Goal: Transaction & Acquisition: Purchase product/service

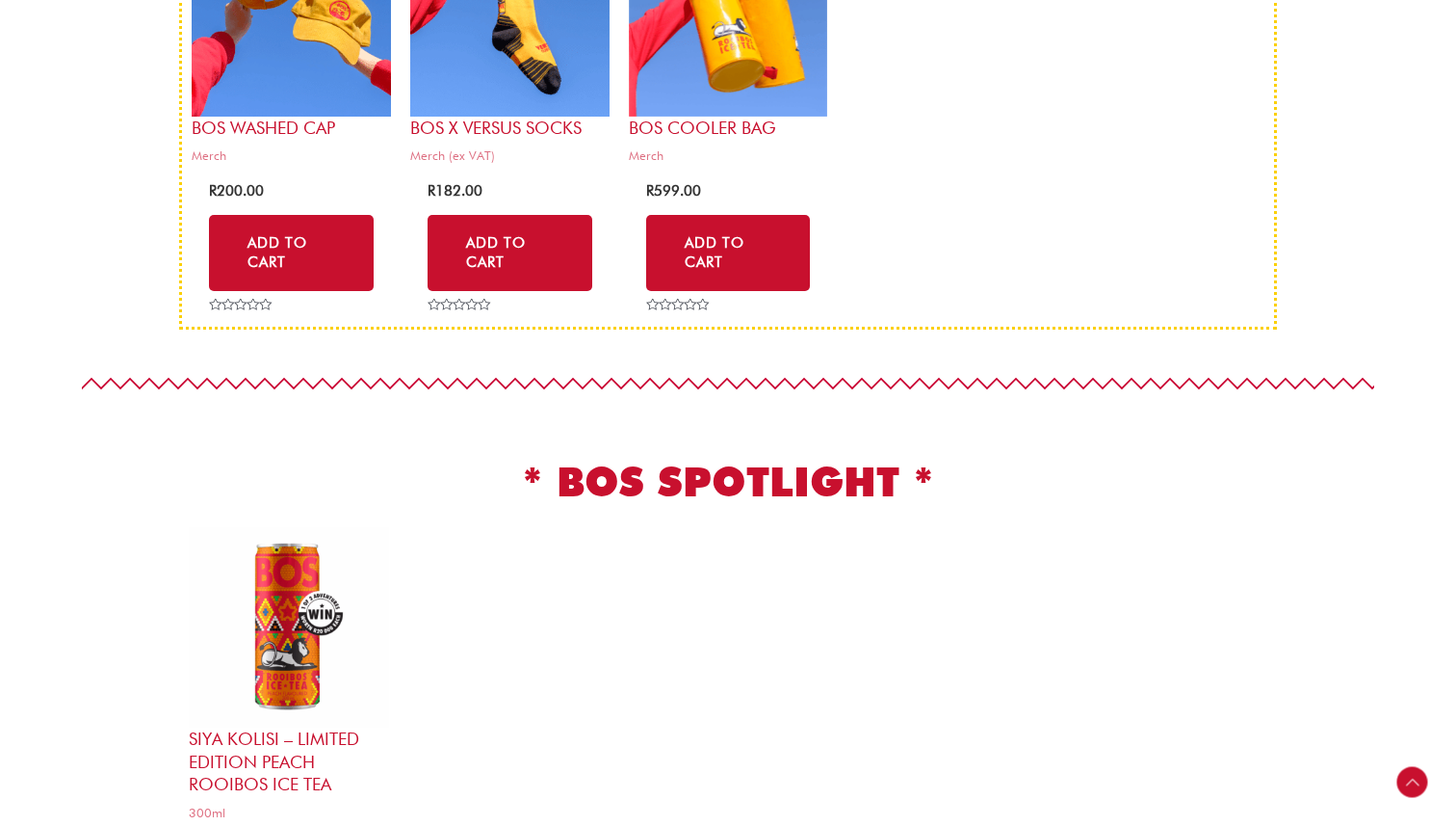
scroll to position [658, 0]
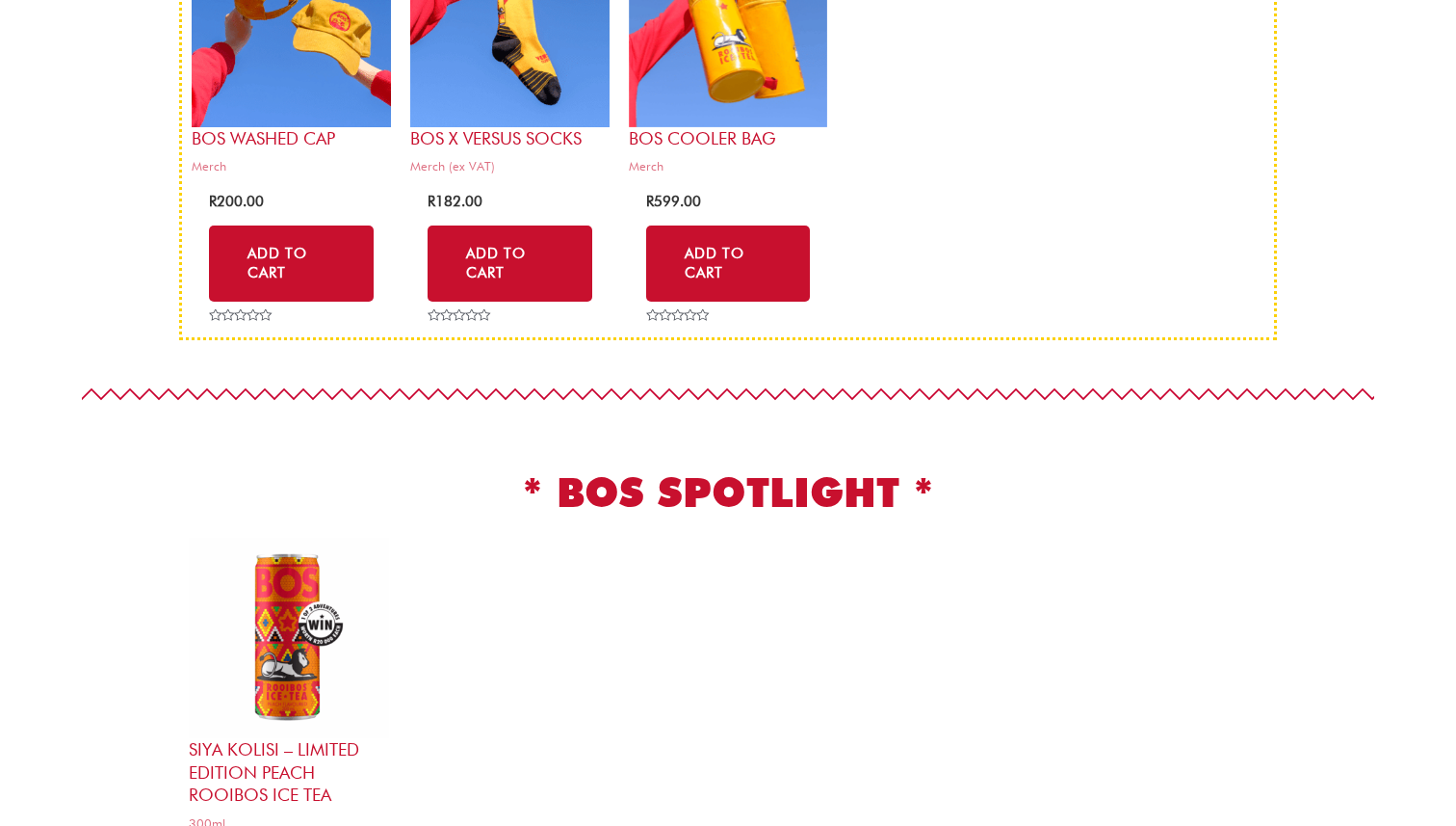
scroll to position [658, 0]
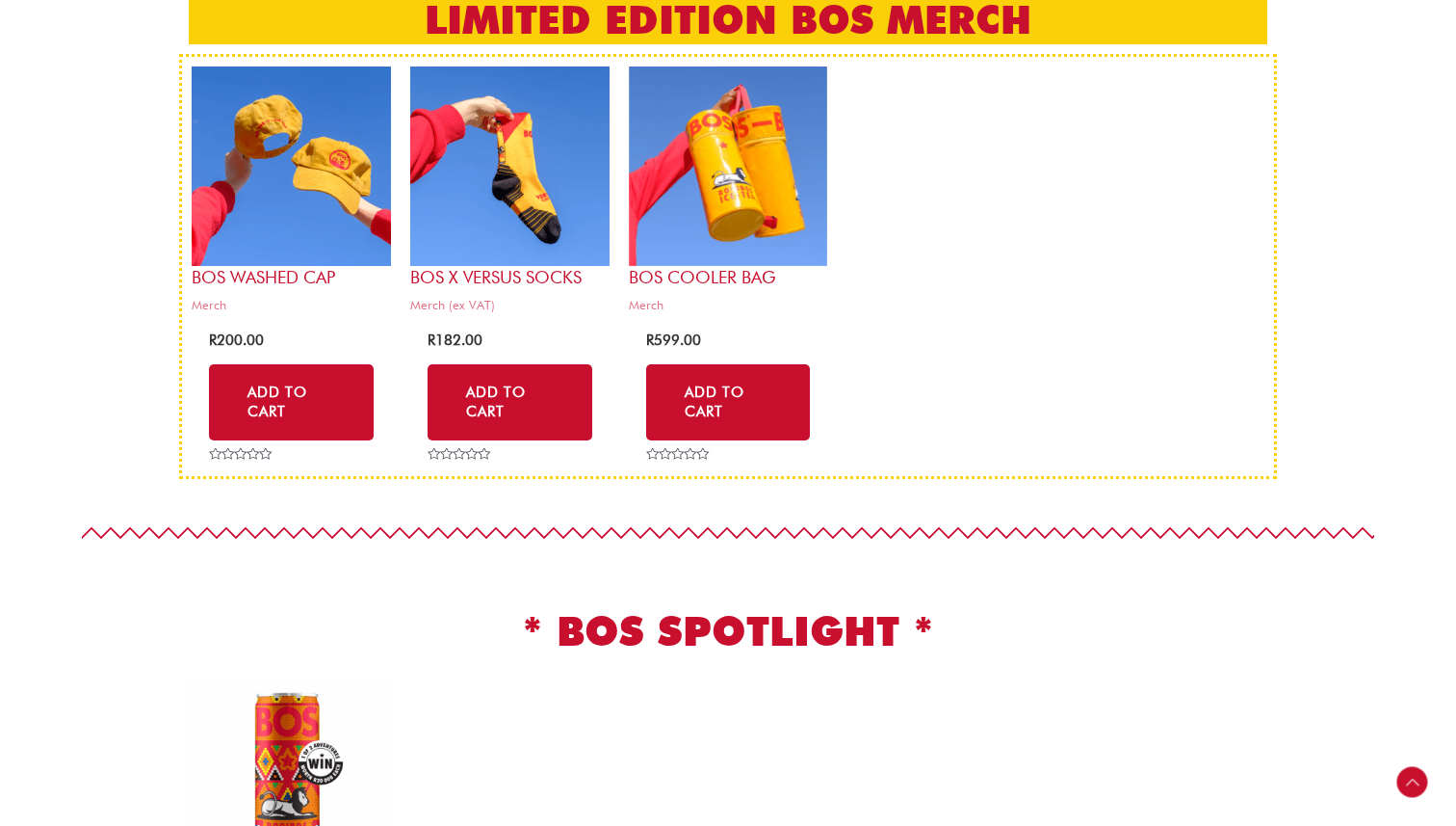
scroll to position [517, 0]
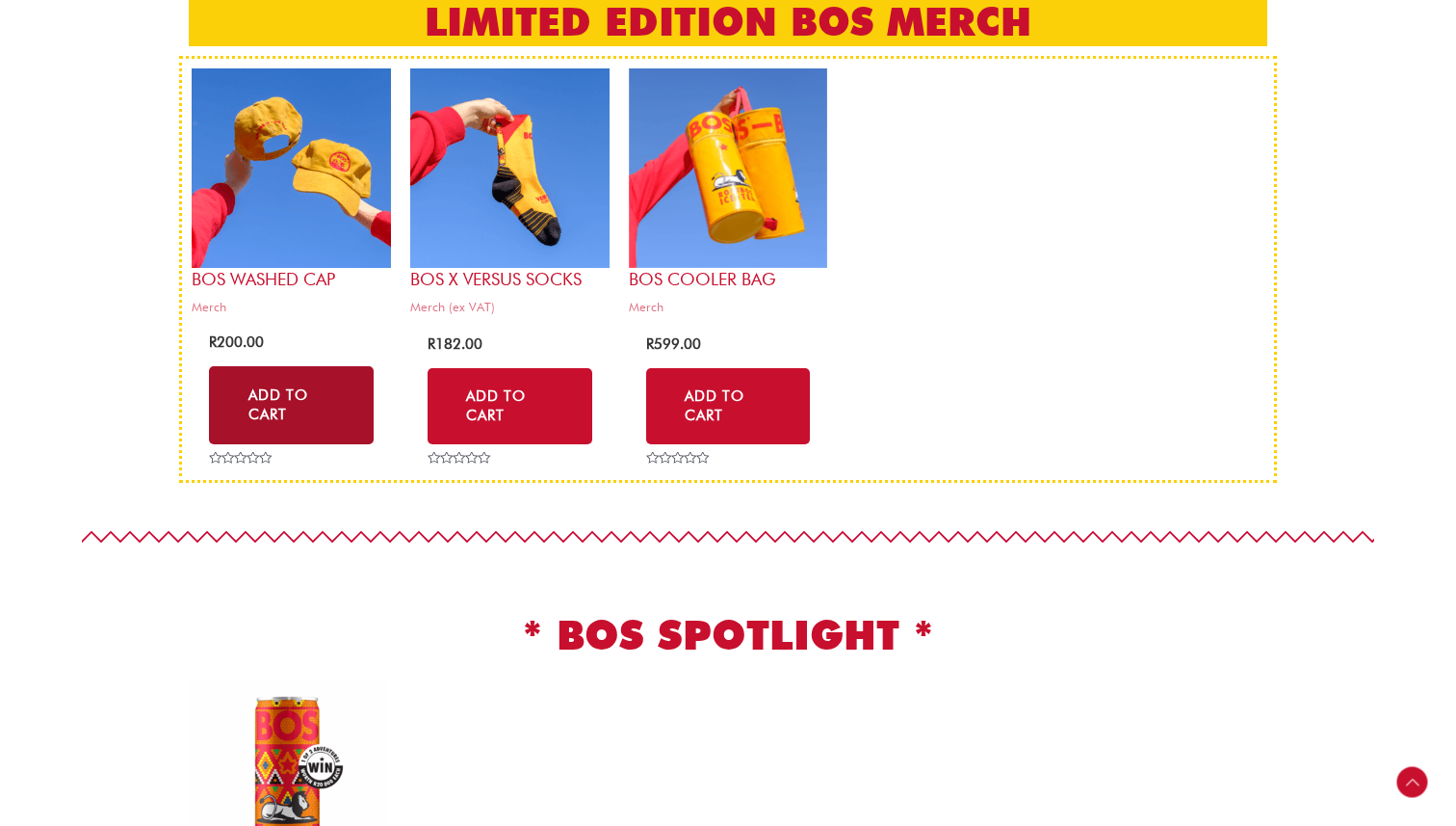
click at [285, 380] on link "Add to Cart" at bounding box center [291, 405] width 165 height 78
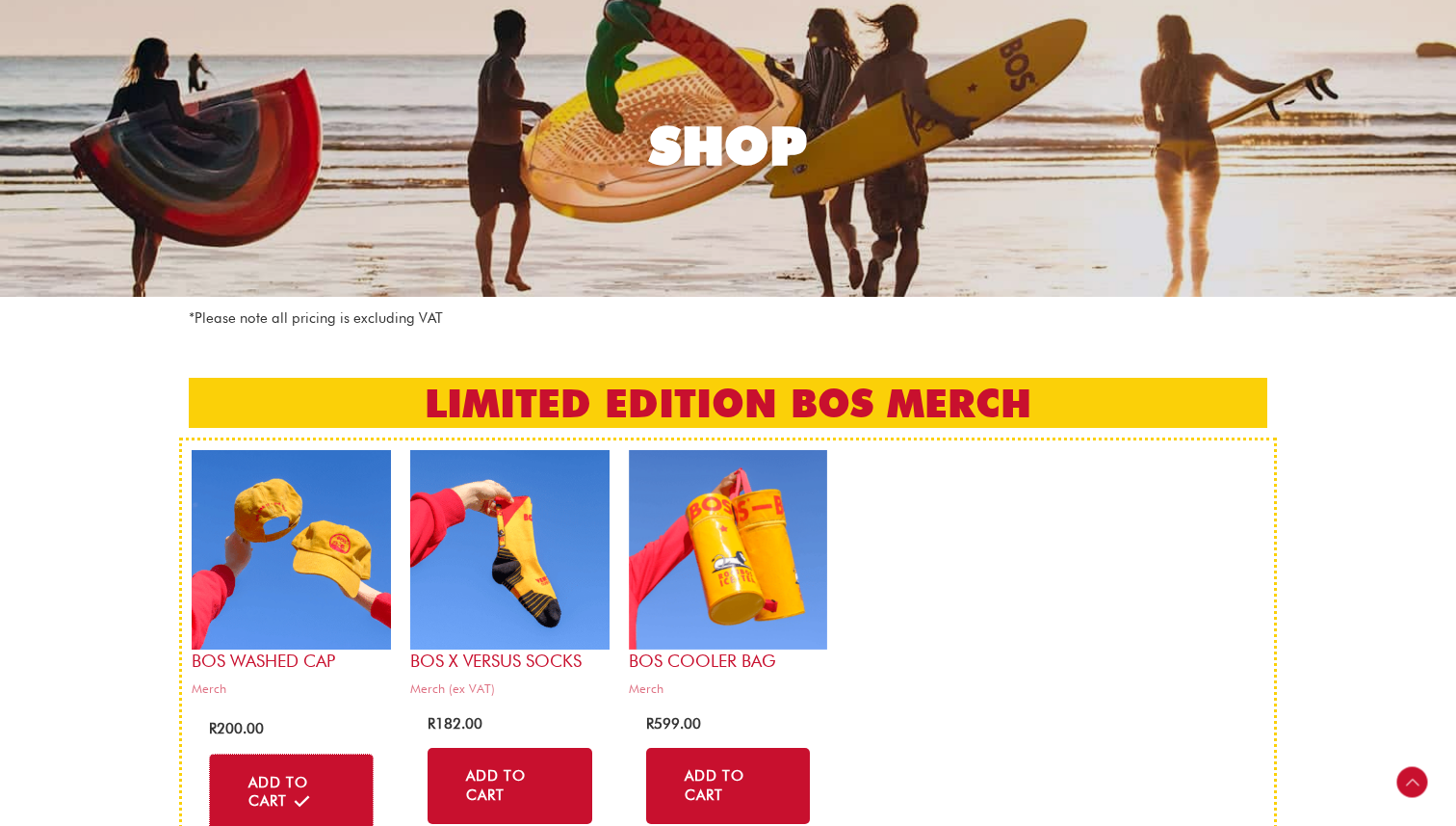
scroll to position [0, 0]
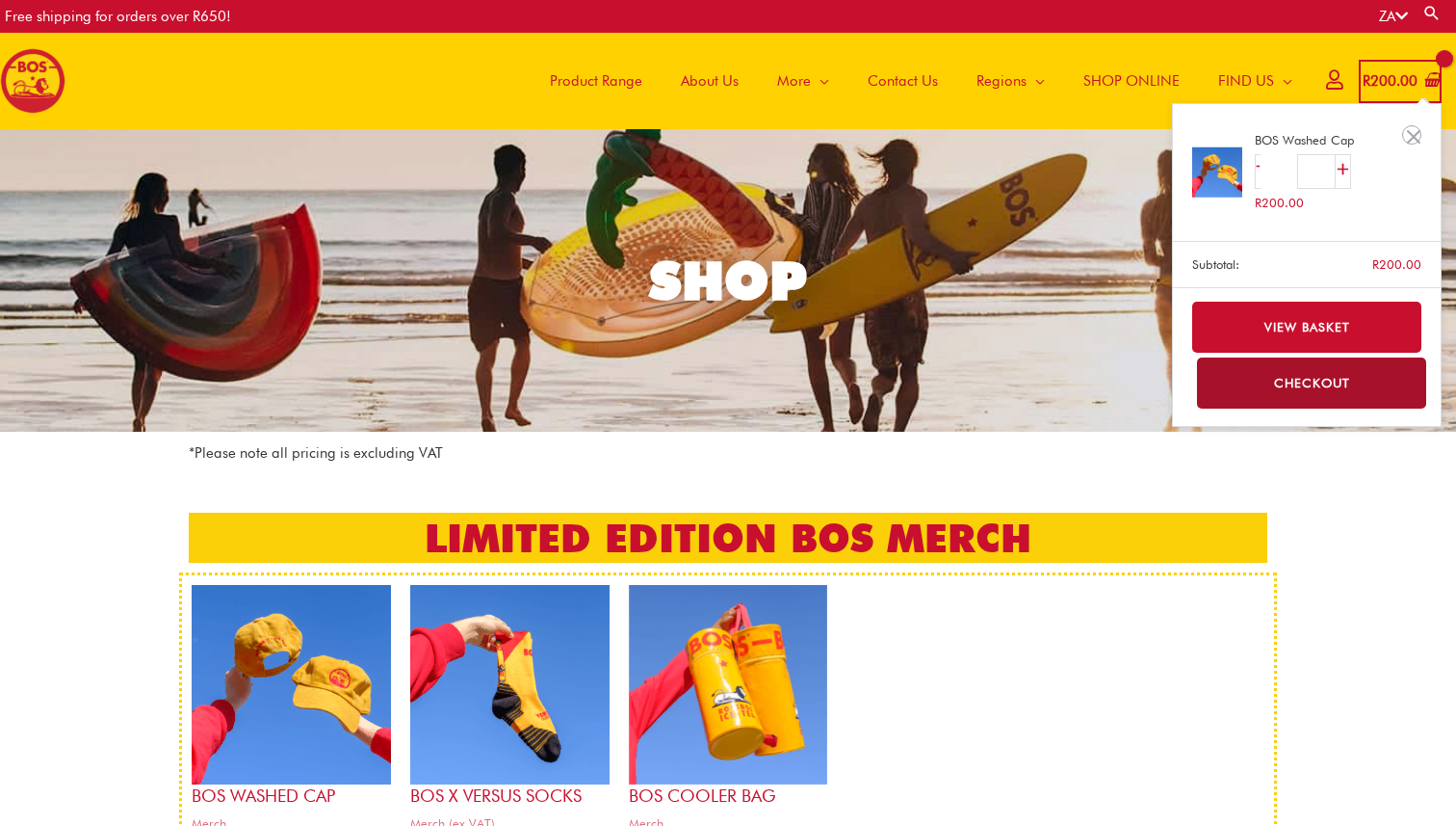
click at [1391, 70] on span "R 200.00" at bounding box center [1390, 82] width 59 height 40
click at [1354, 314] on link "View basket" at bounding box center [1307, 326] width 230 height 51
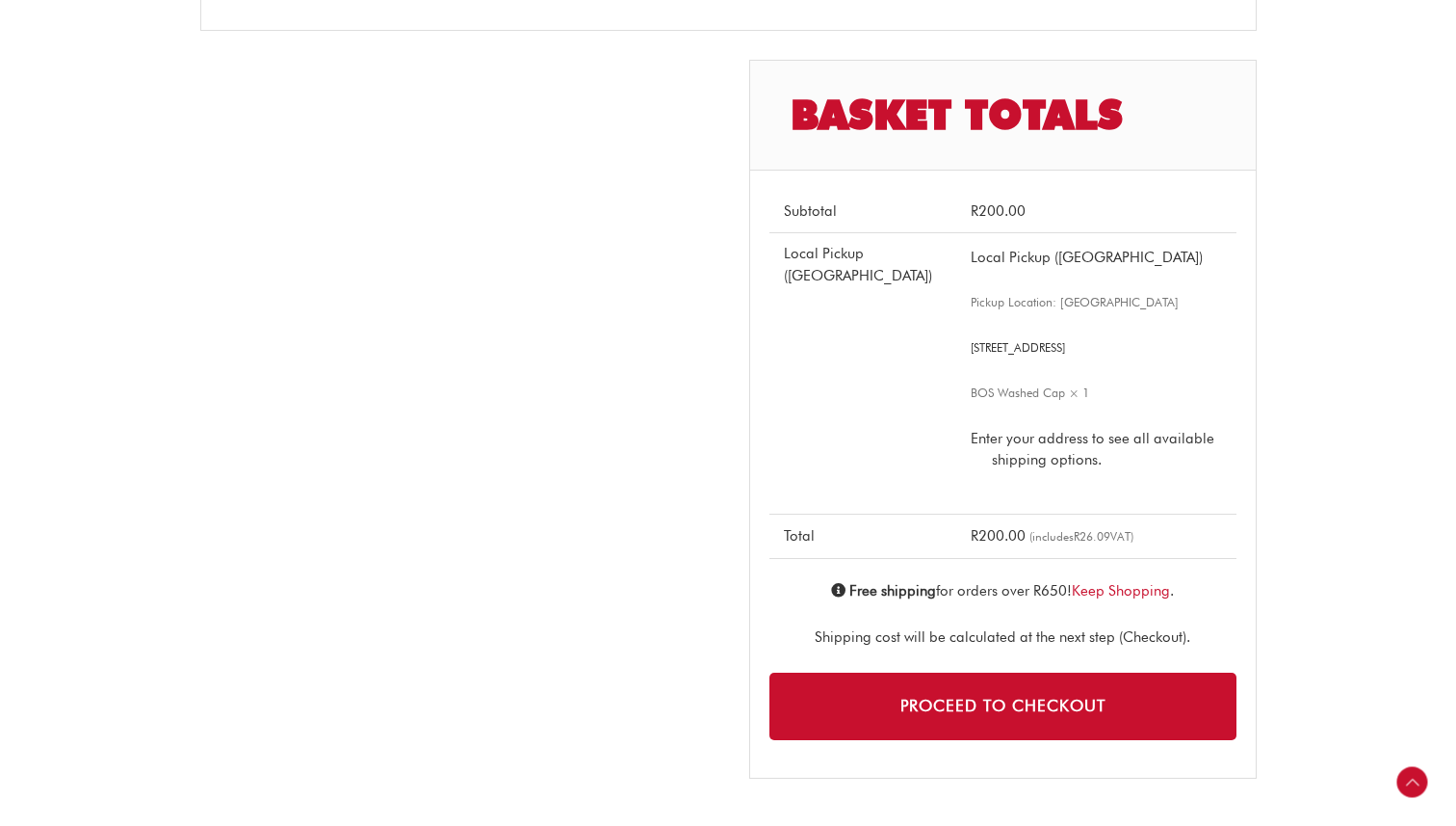
scroll to position [608, 0]
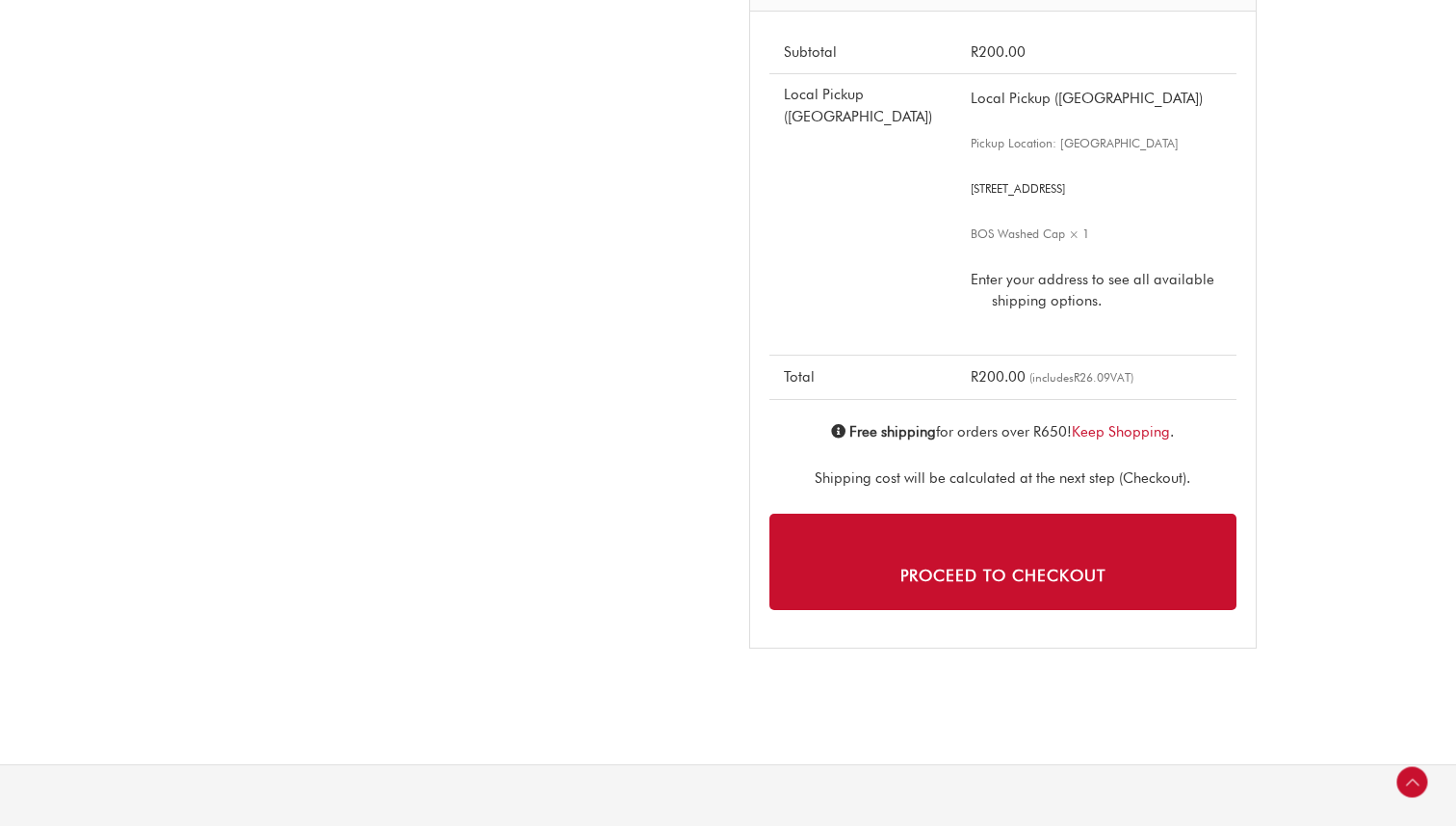
scroll to position [970, 0]
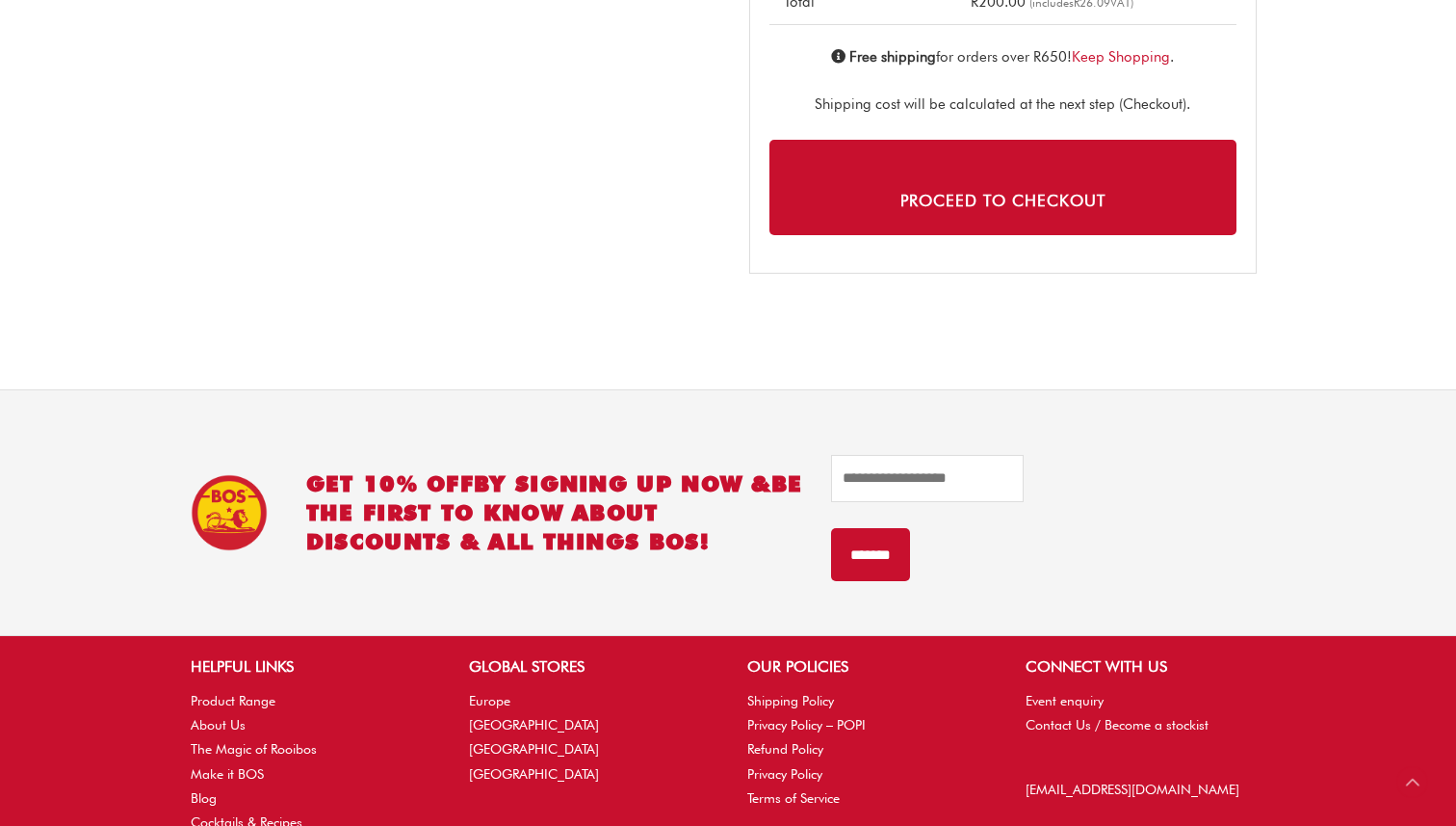
scroll to position [1130, 0]
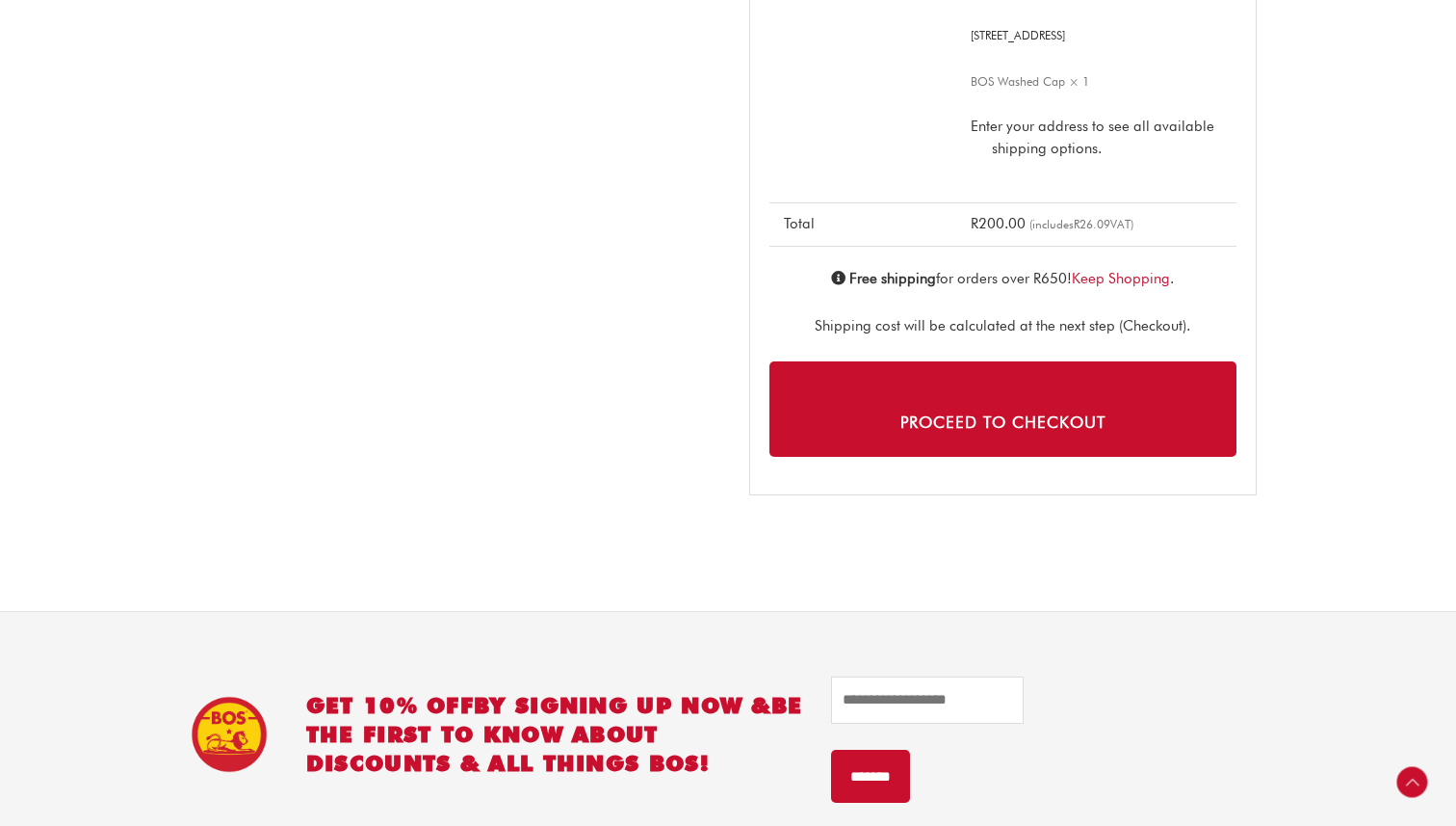
scroll to position [1173, 0]
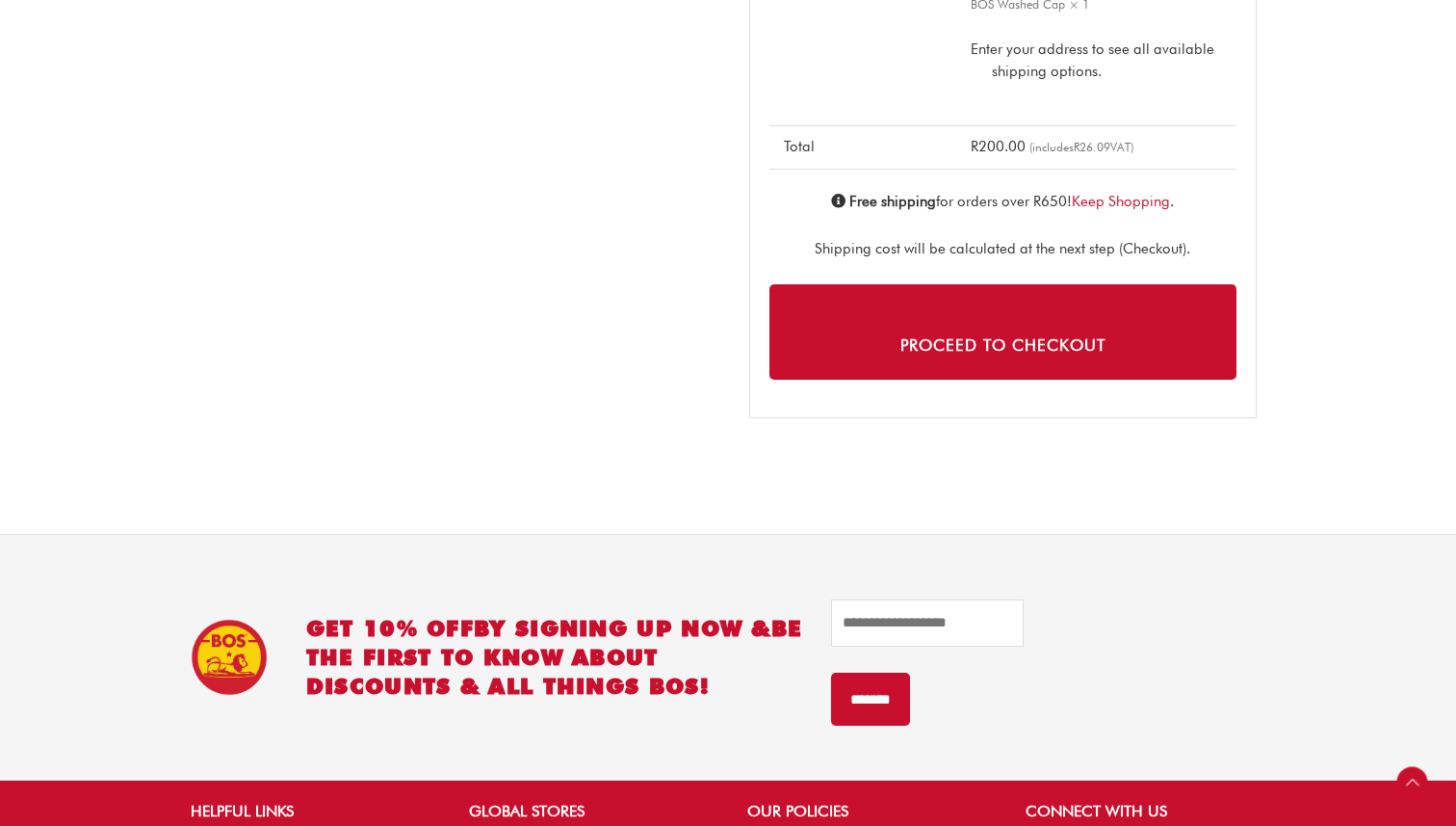
scroll to position [988, 0]
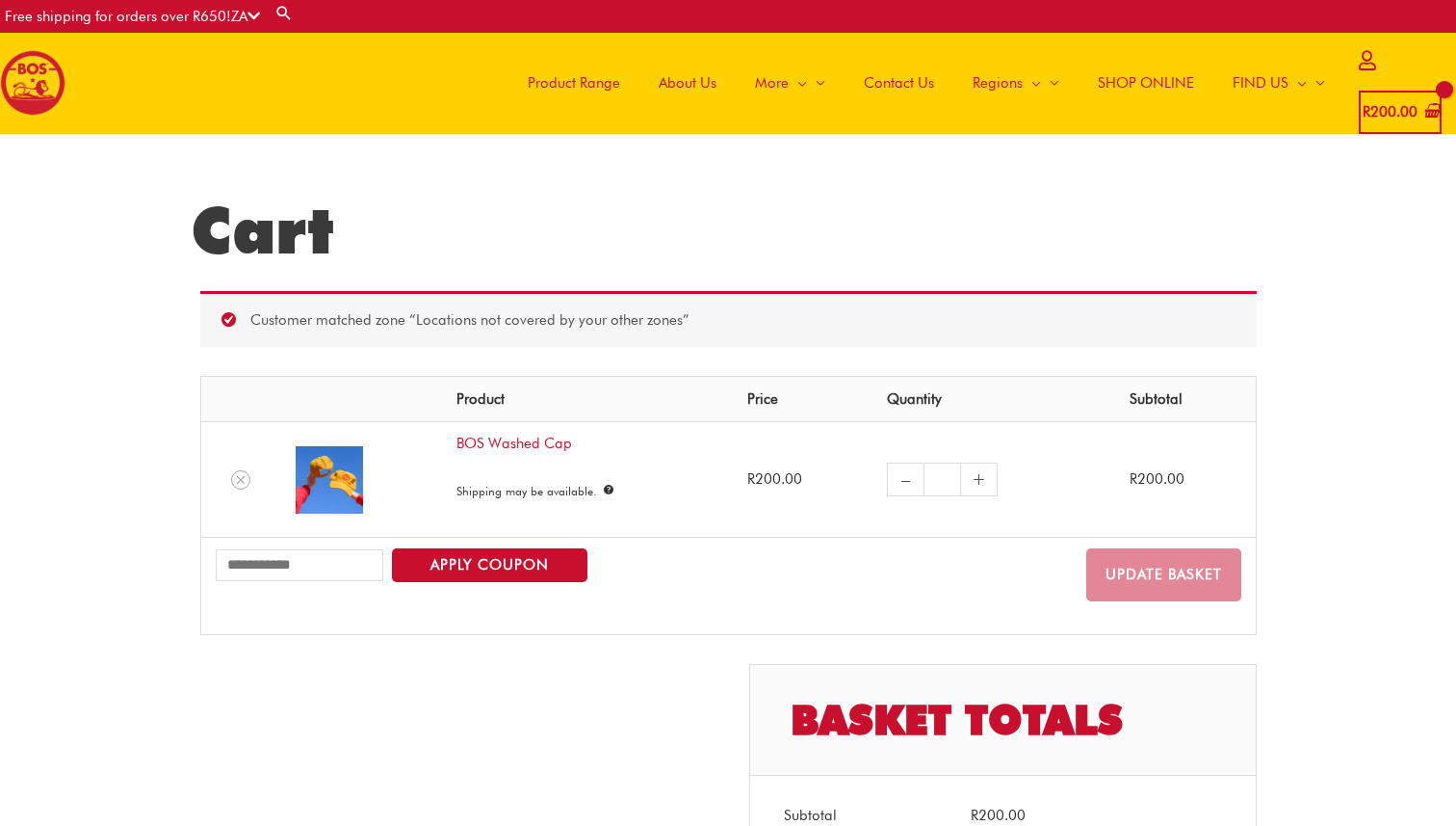
click at [584, 85] on span "Product Range" at bounding box center [573, 83] width 93 height 58
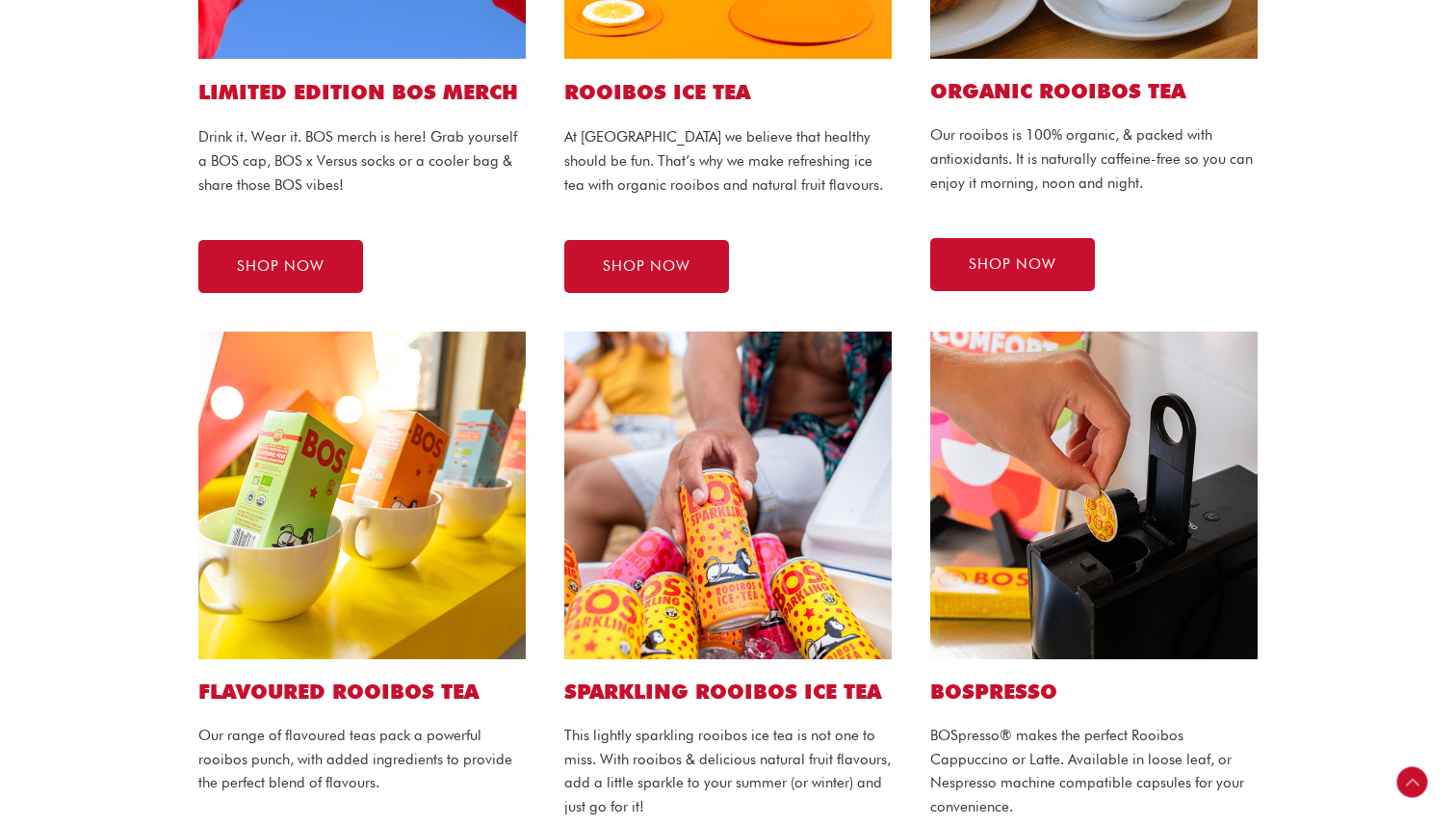
scroll to position [780, 0]
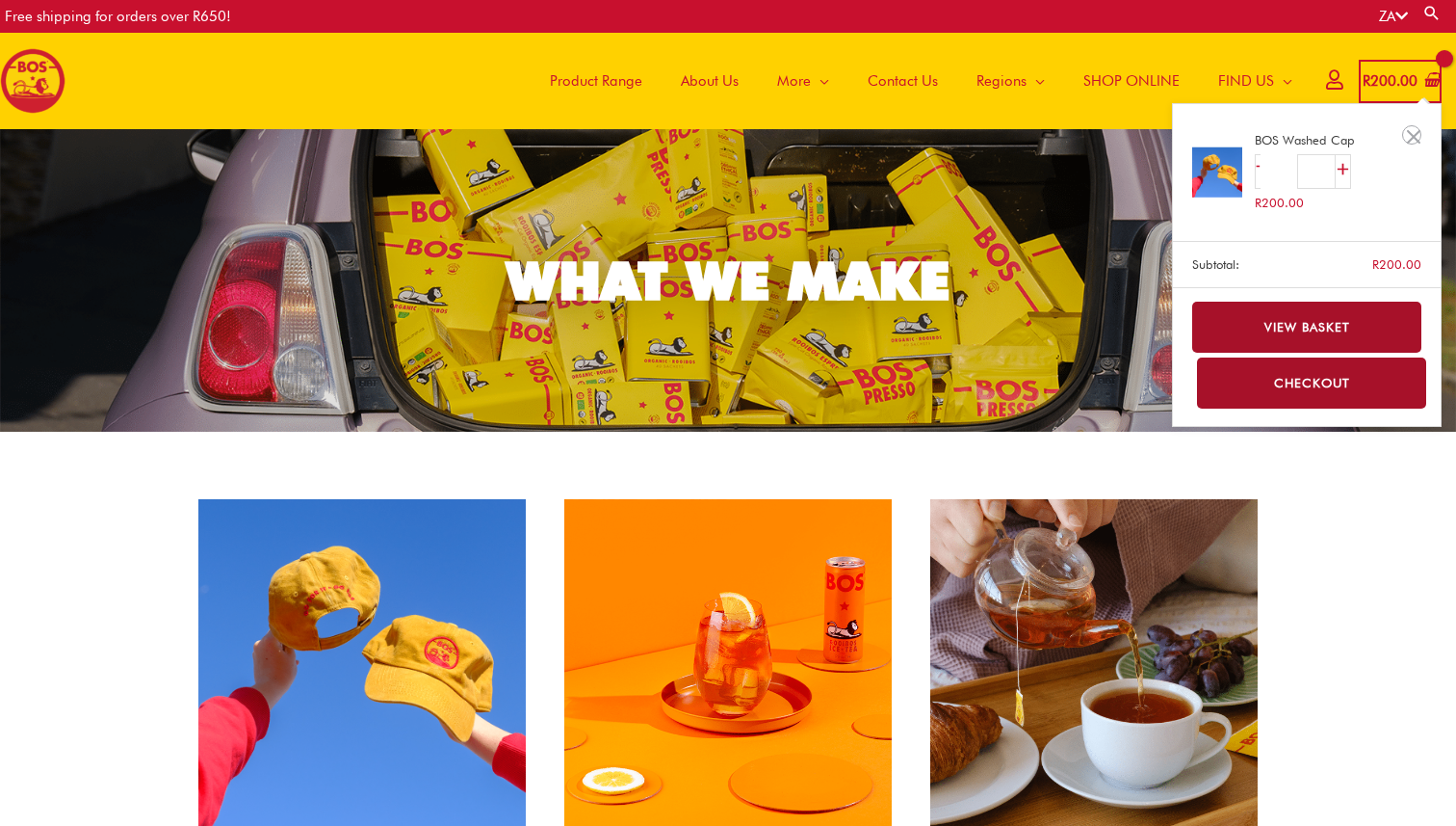
click at [1345, 323] on link "View basket" at bounding box center [1307, 326] width 230 height 51
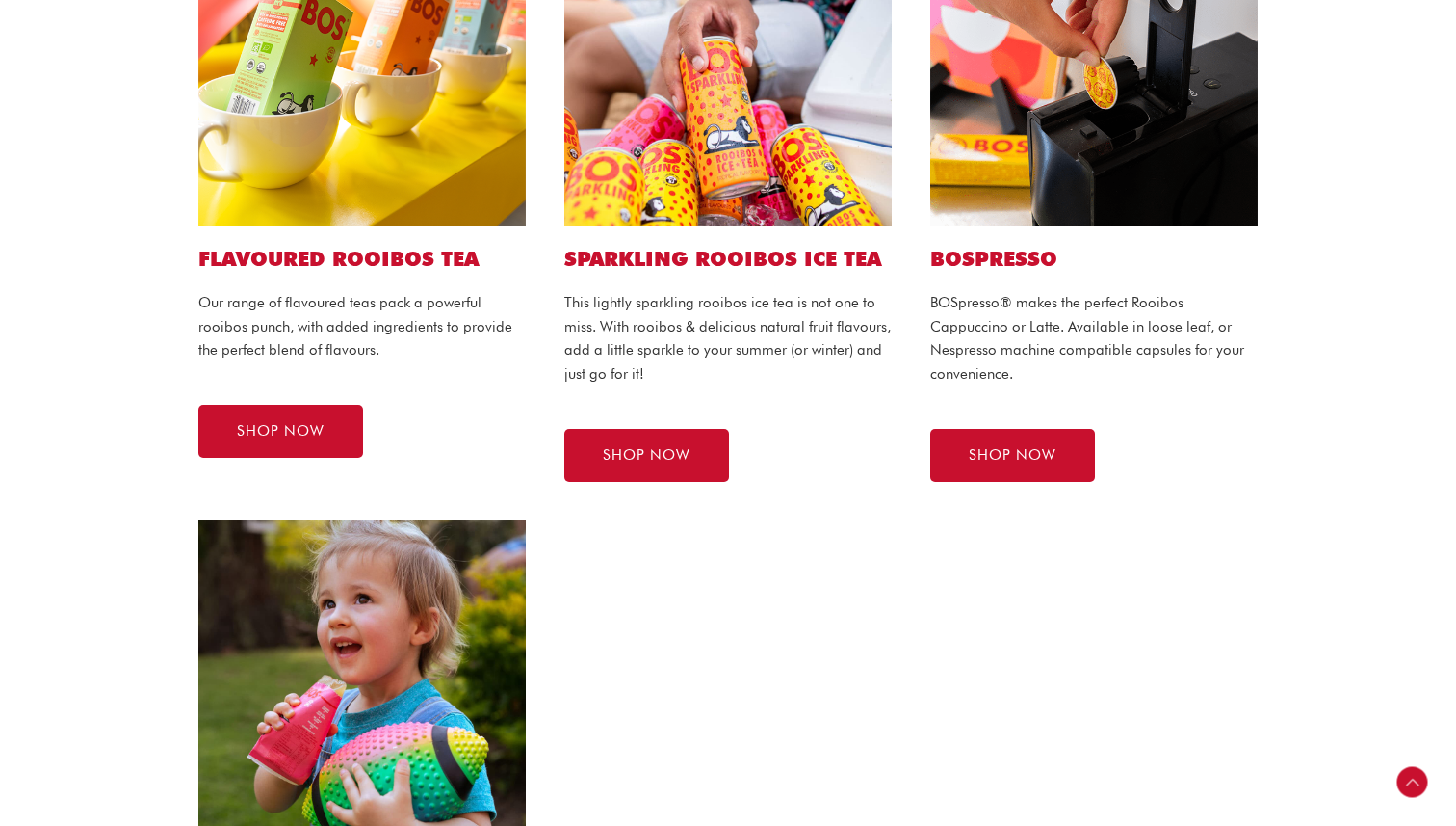
scroll to position [1208, 0]
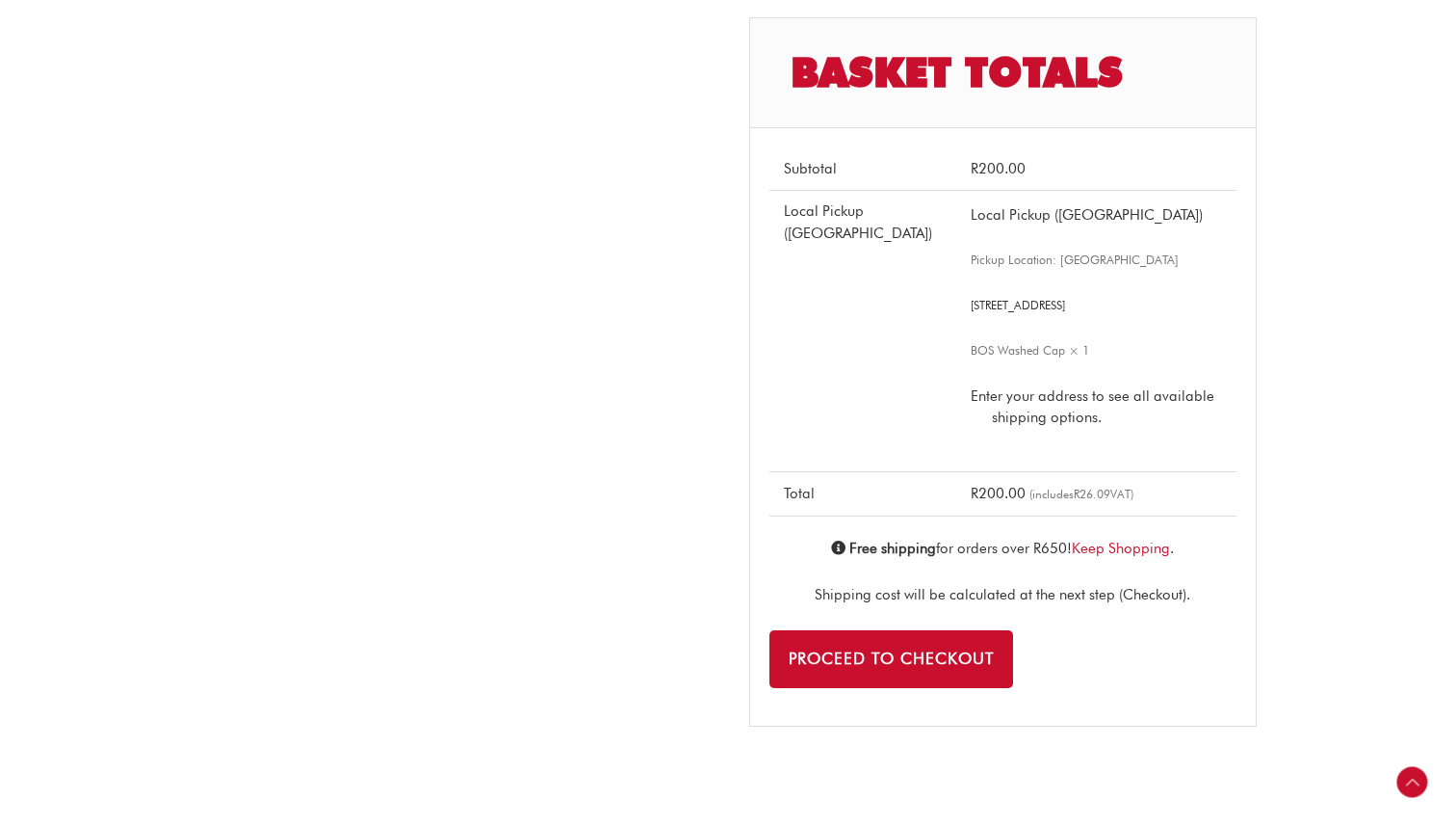
scroll to position [1021, 0]
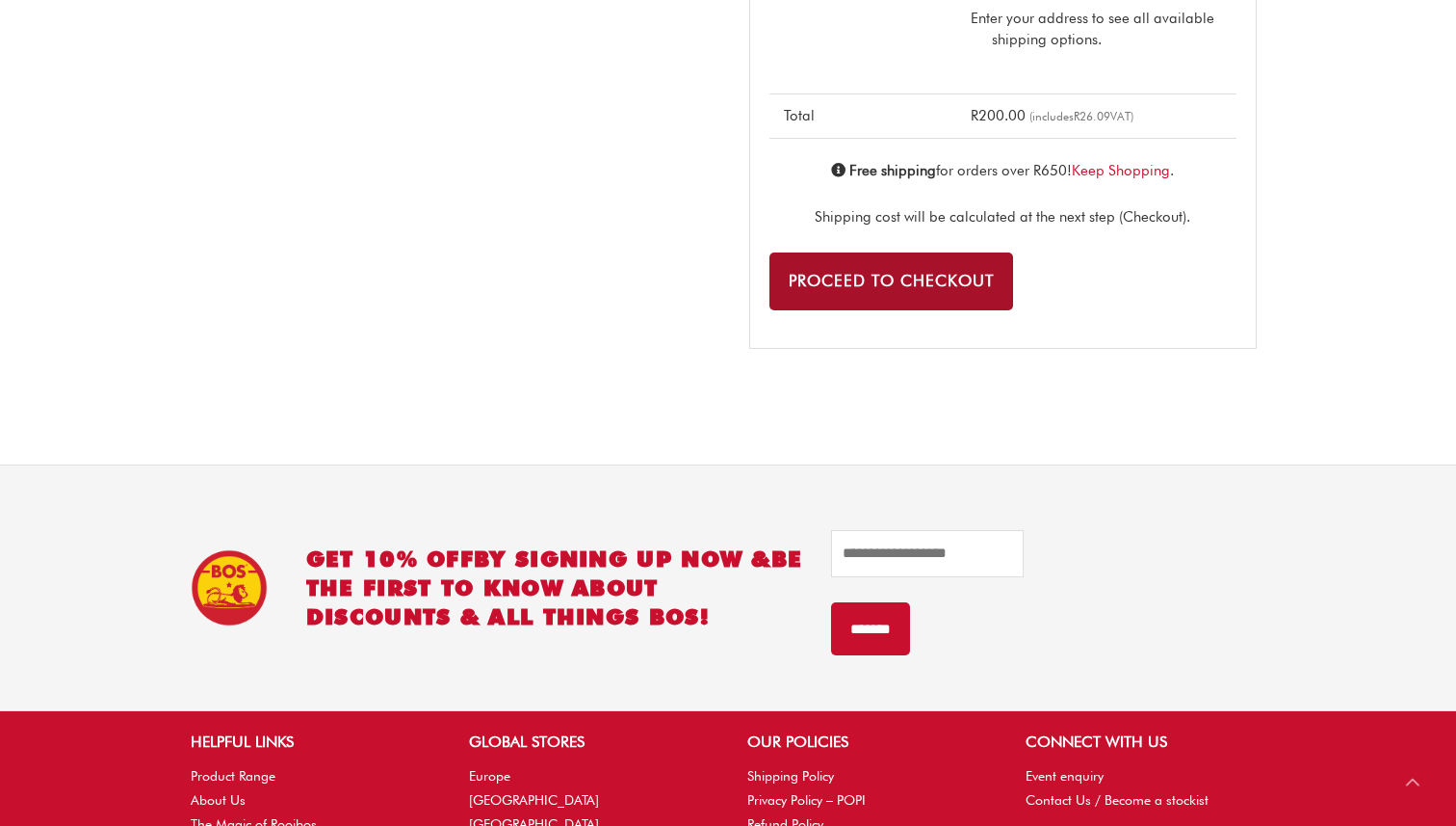
click at [955, 310] on link "Proceed to checkout" at bounding box center [892, 281] width 243 height 58
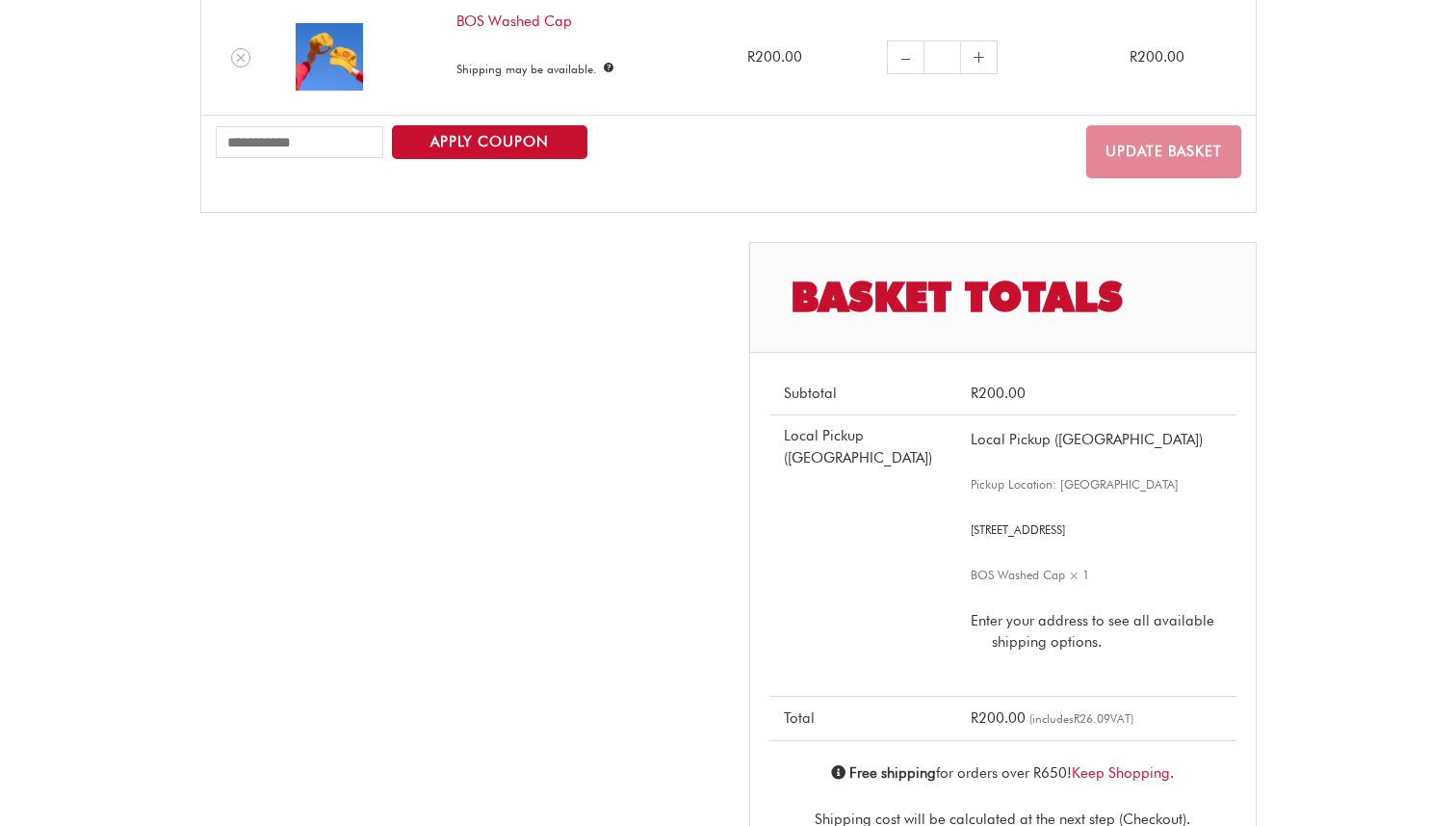
scroll to position [0, 0]
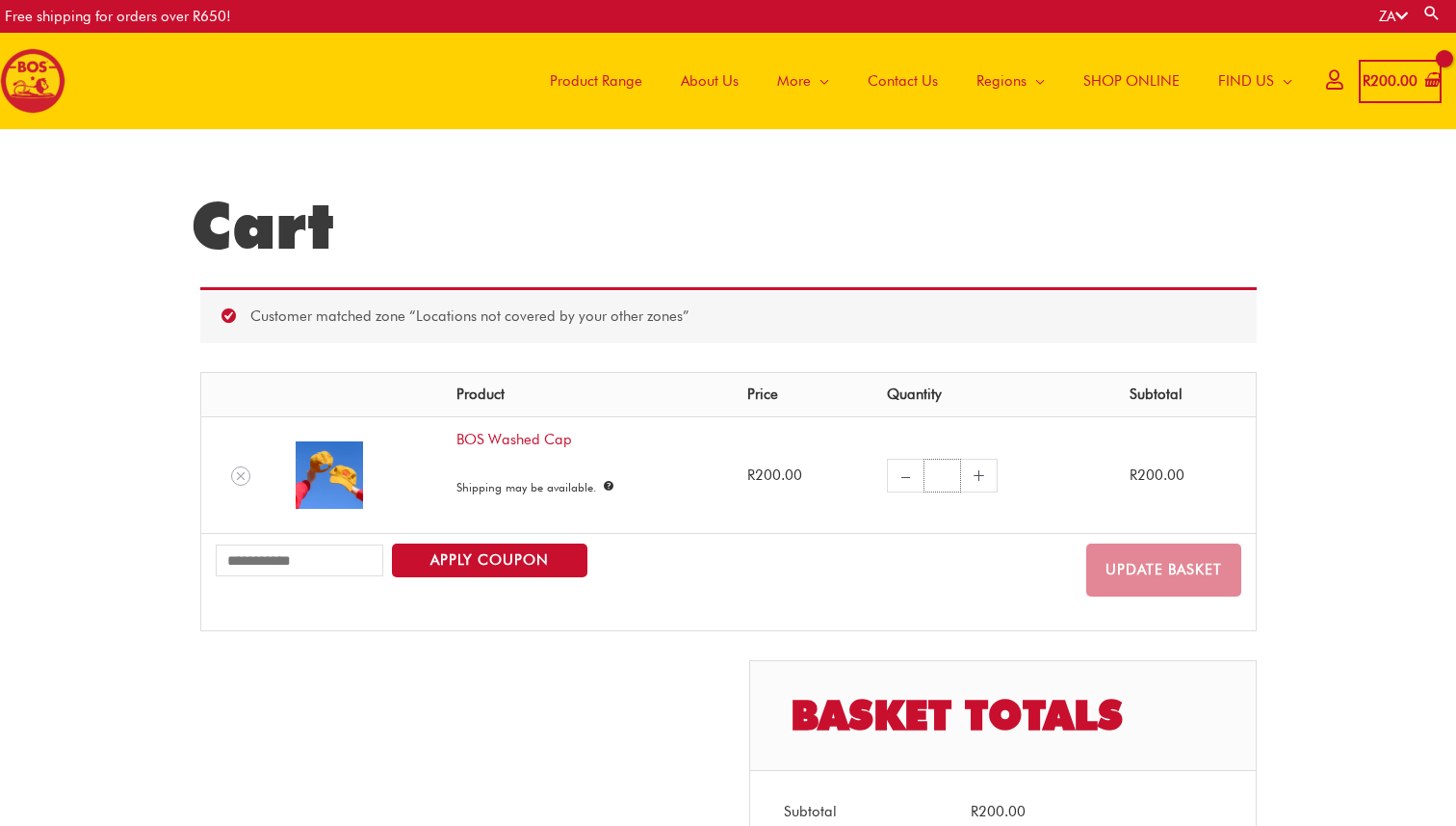
click at [940, 481] on input "*" at bounding box center [942, 476] width 38 height 34
type input "*"
click at [973, 476] on link "+" at bounding box center [979, 476] width 37 height 34
click at [955, 504] on td "– BOS Washed Cap quantity * +" at bounding box center [994, 474] width 243 height 117
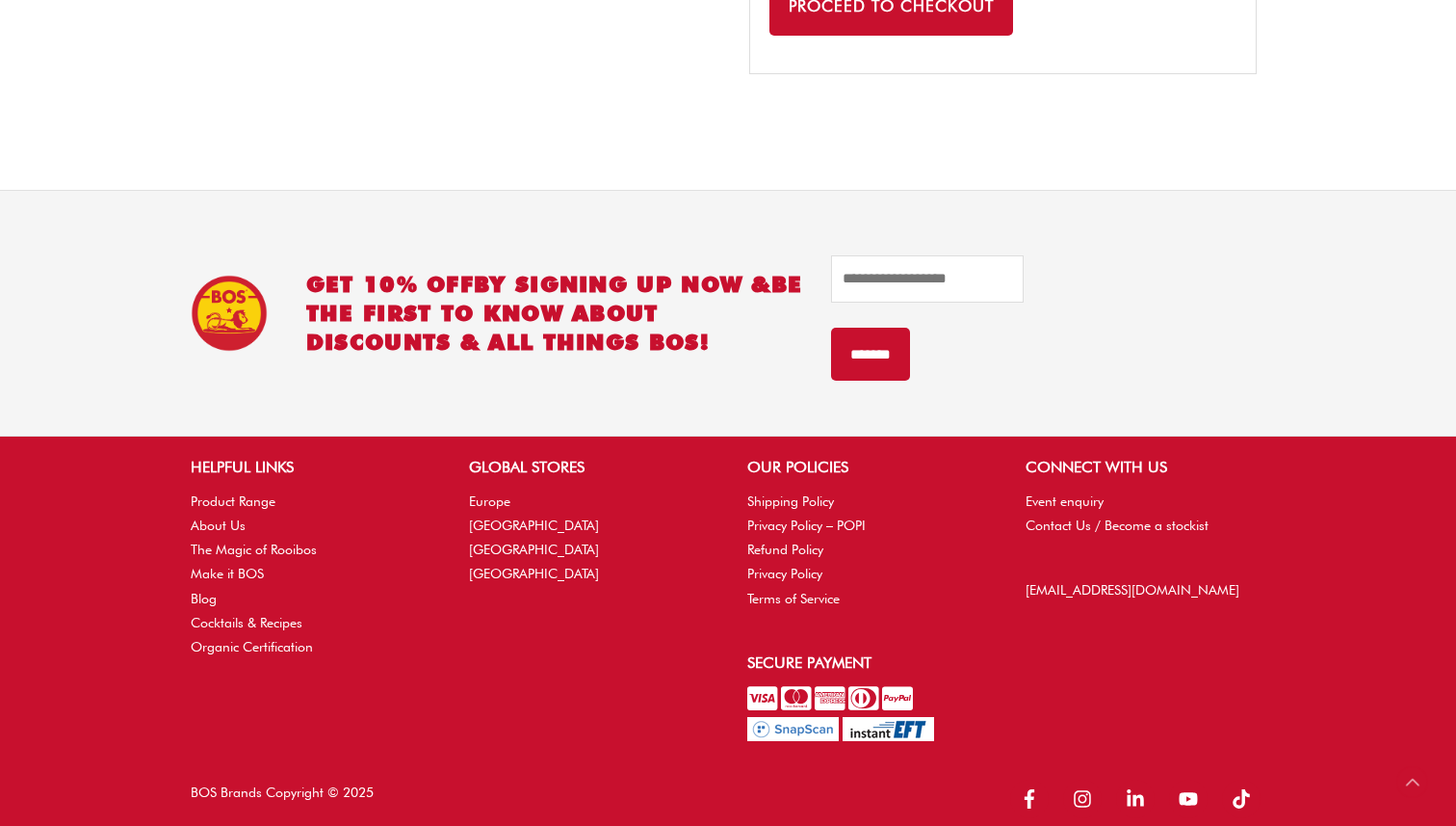
scroll to position [1334, 0]
